Goal: Check status: Check status

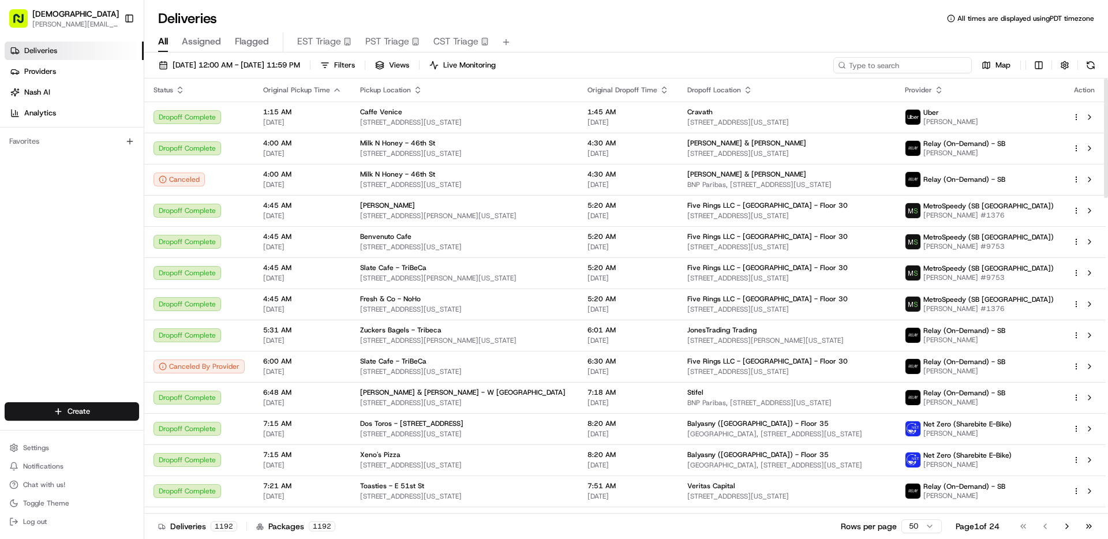
click at [904, 65] on input at bounding box center [902, 65] width 139 height 16
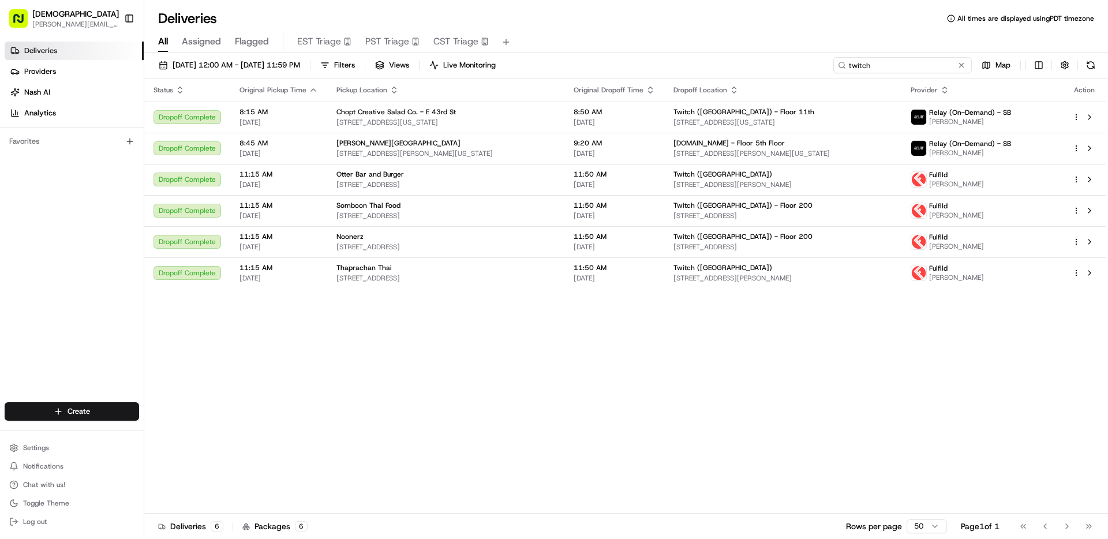
click at [896, 71] on input "twitch" at bounding box center [902, 65] width 139 height 16
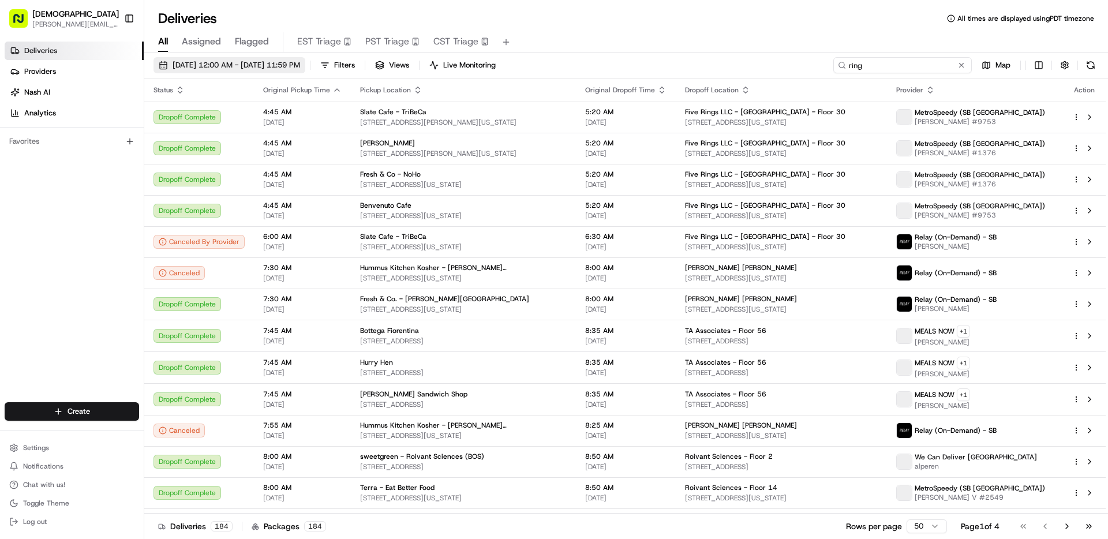
type input "ring"
click at [289, 66] on span "[DATE] 12:00 AM - [DATE] 11:59 PM" at bounding box center [237, 65] width 128 height 10
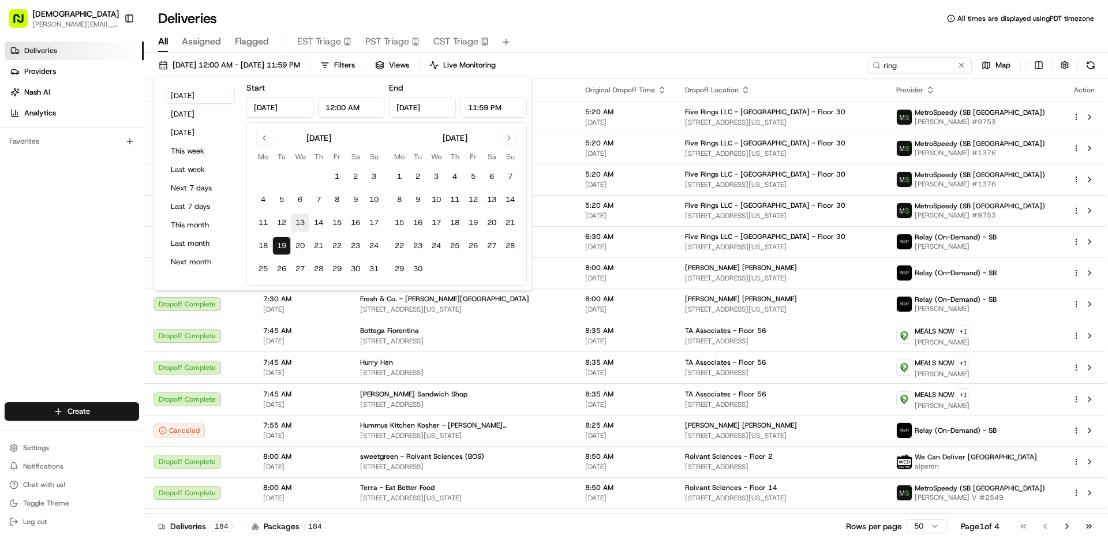
click at [305, 226] on button "13" at bounding box center [300, 223] width 18 height 18
type input "[DATE]"
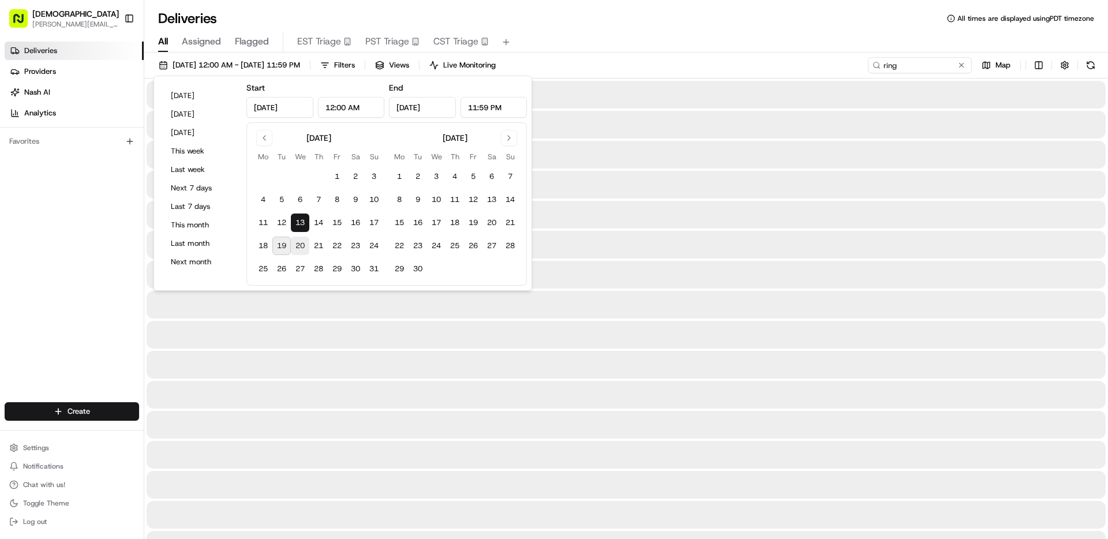
click at [297, 247] on button "20" at bounding box center [300, 246] width 18 height 18
type input "[DATE]"
click at [298, 246] on button "20" at bounding box center [300, 246] width 18 height 18
type input "[DATE]"
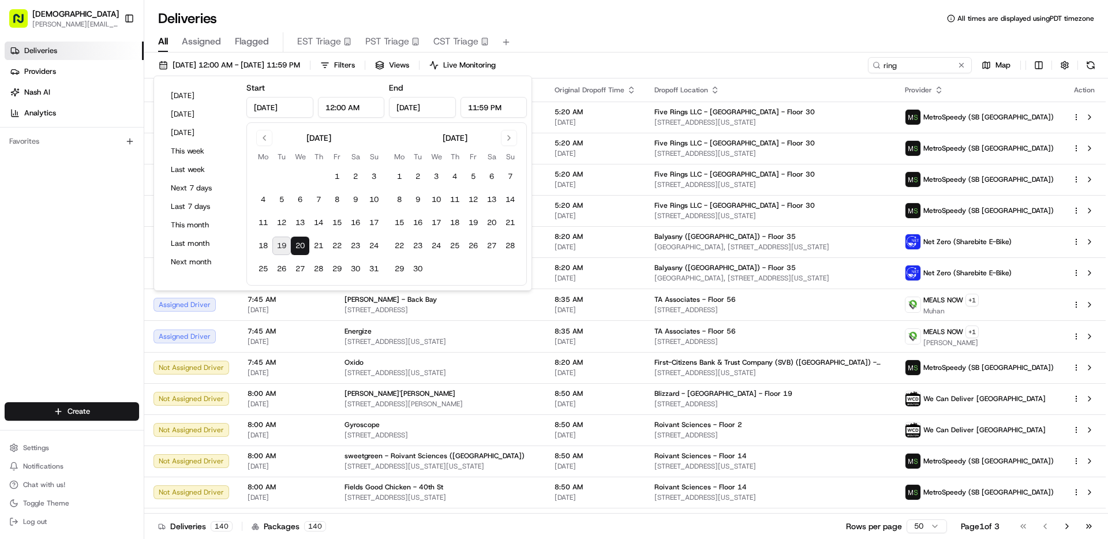
click at [298, 245] on button "20" at bounding box center [300, 246] width 18 height 18
click at [692, 35] on div "All Assigned Flagged EST Triage PST Triage CST Triage" at bounding box center [626, 42] width 964 height 20
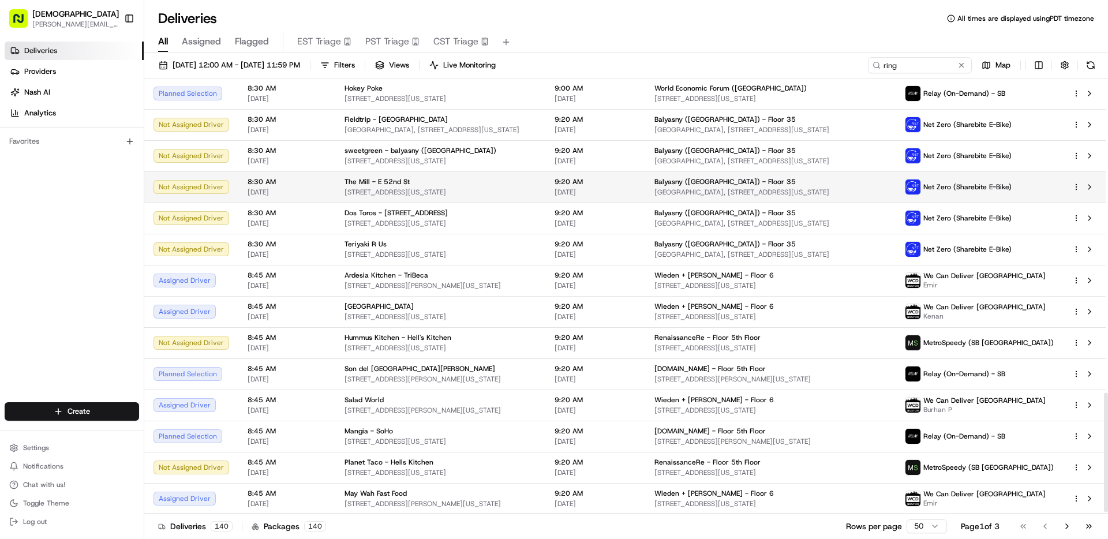
scroll to position [1149, 0]
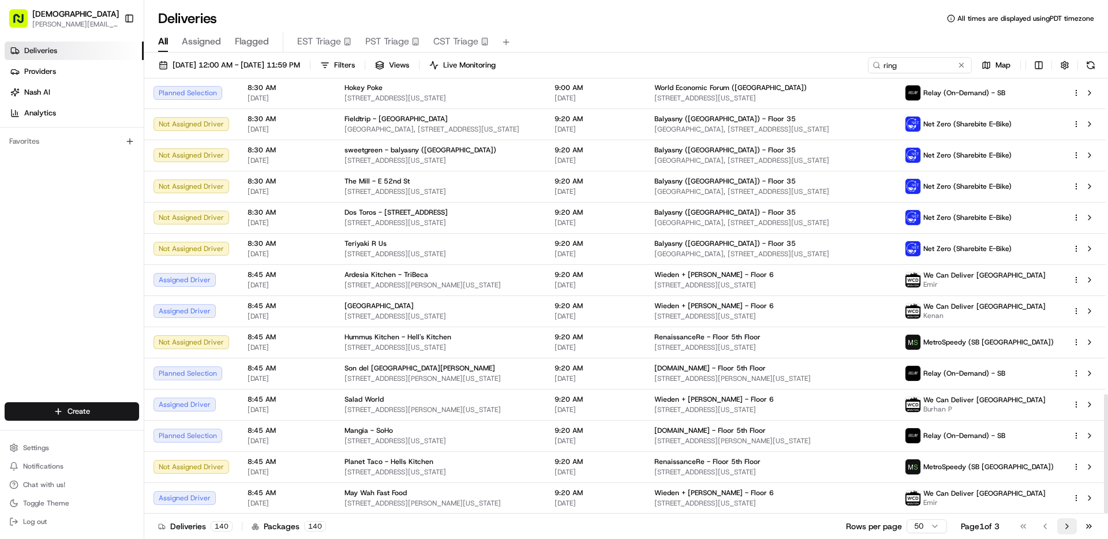
click at [1068, 526] on button "Go to next page" at bounding box center [1067, 526] width 20 height 16
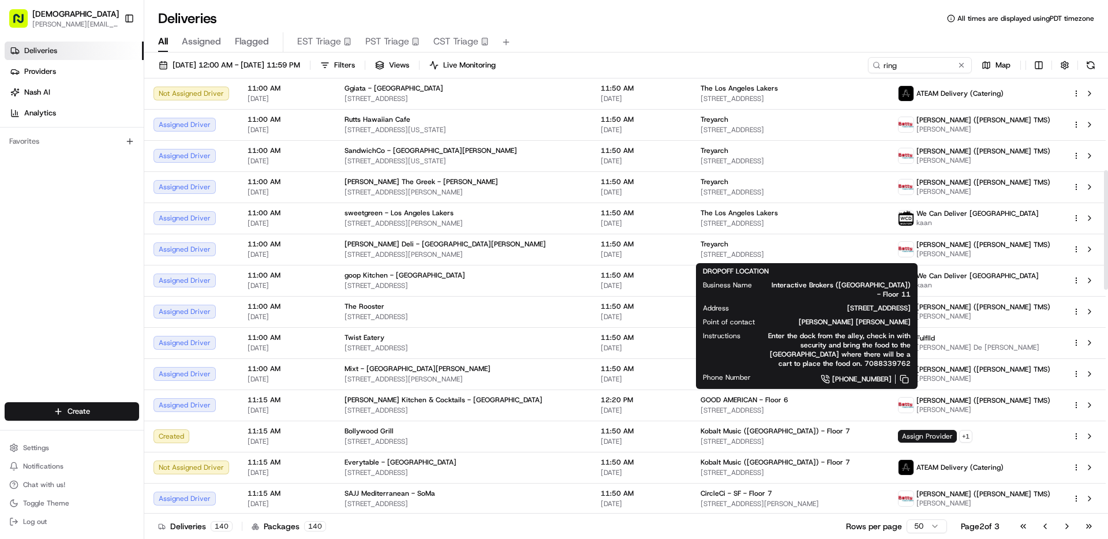
scroll to position [1146, 0]
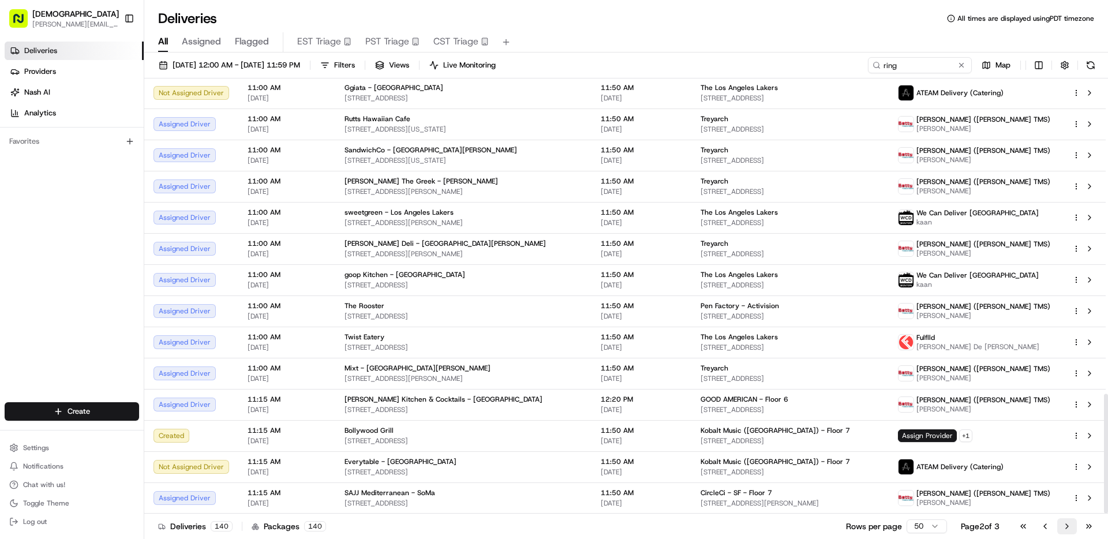
click at [1071, 526] on button "Go to next page" at bounding box center [1067, 526] width 20 height 16
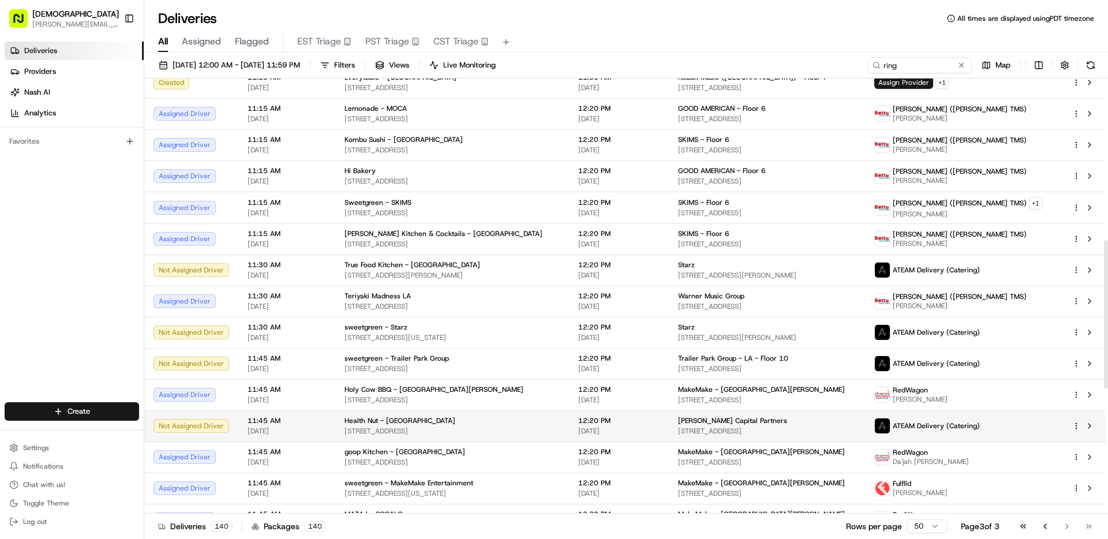
scroll to position [835, 0]
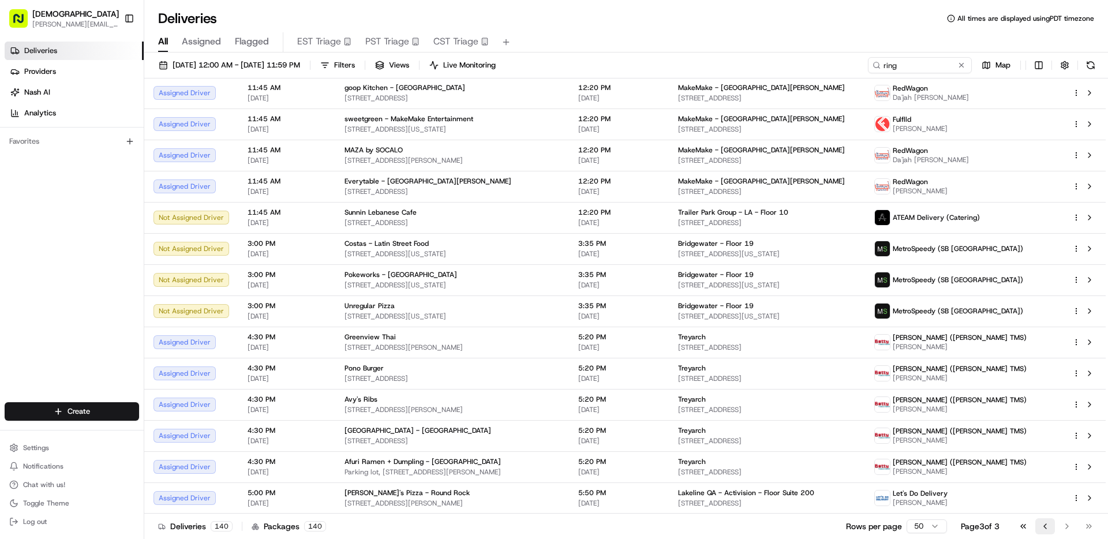
click at [1042, 526] on button "Go to previous page" at bounding box center [1045, 526] width 20 height 16
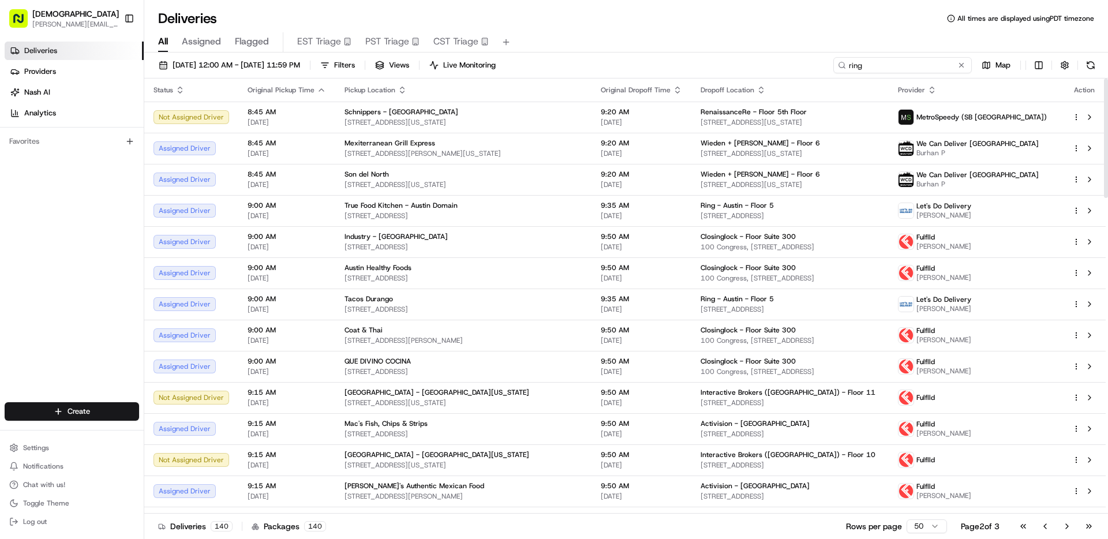
click at [918, 69] on input "ring" at bounding box center [902, 65] width 139 height 16
type input "r"
type input "I"
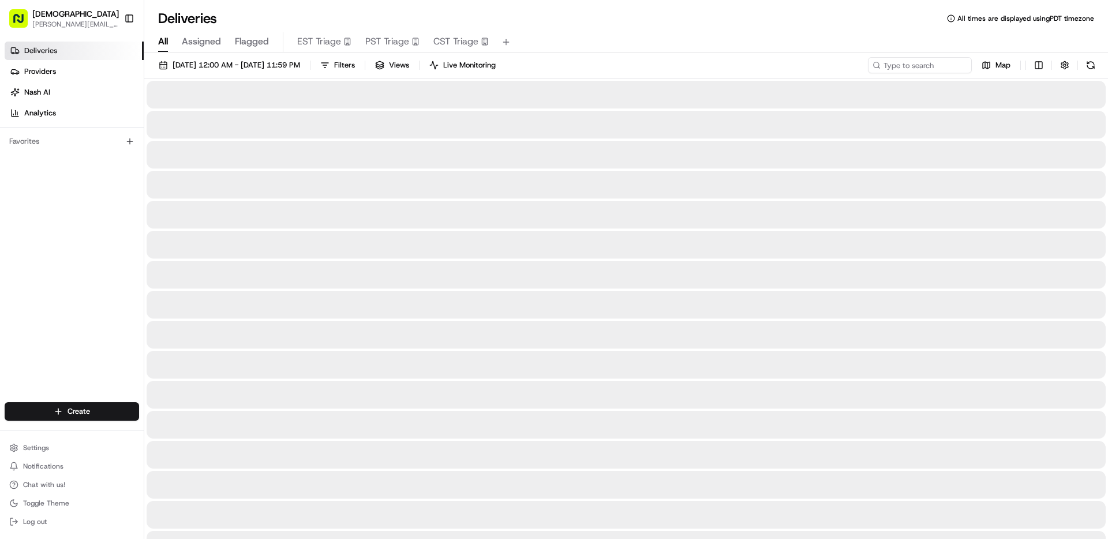
click at [749, 16] on div "Deliveries All times are displayed using PDT timezone" at bounding box center [626, 18] width 964 height 18
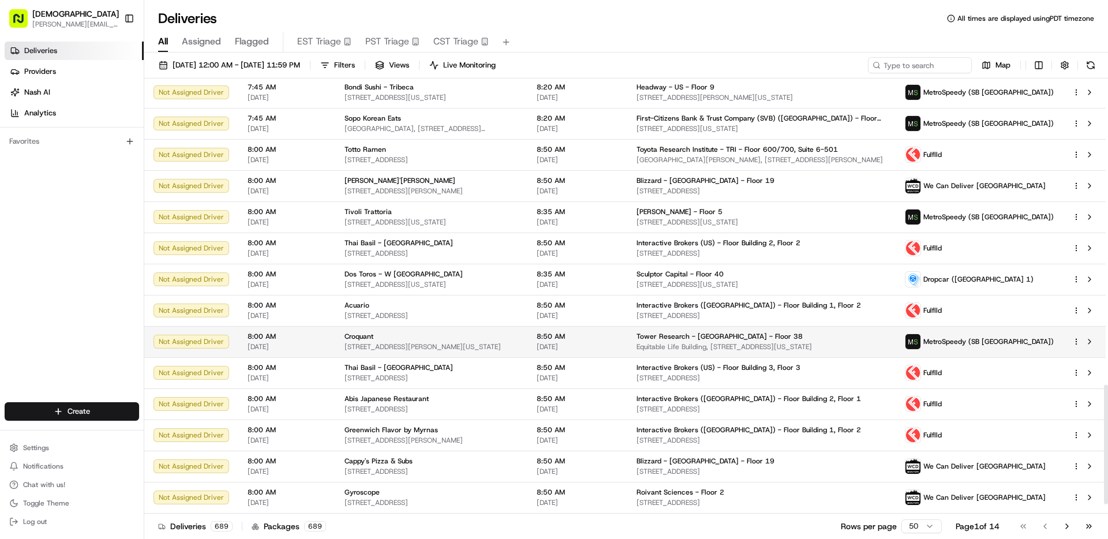
scroll to position [1147, 0]
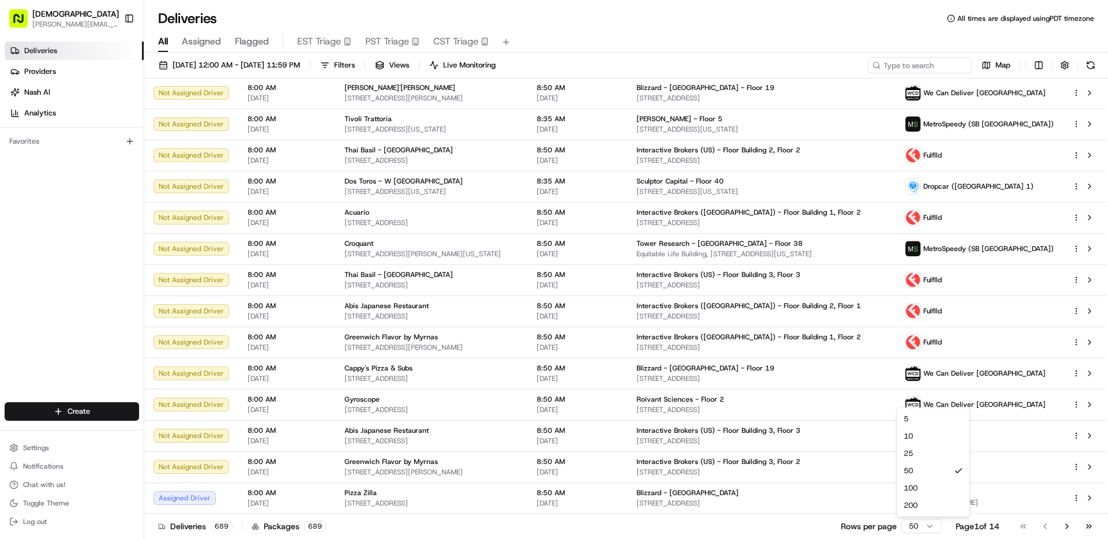
click at [905, 525] on html "Sharebite [PERSON_NAME][EMAIL_ADDRESS][DOMAIN_NAME] Toggle Sidebar Deliveries P…" at bounding box center [554, 269] width 1108 height 539
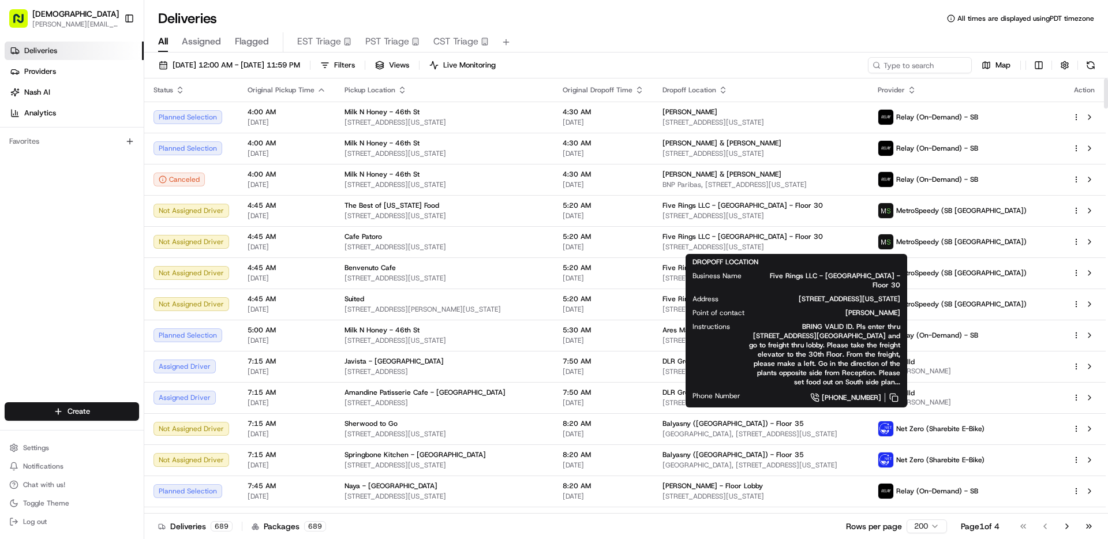
click at [705, 29] on div "All Assigned Flagged EST Triage PST Triage CST Triage" at bounding box center [626, 40] width 964 height 25
